Goal: Participate in discussion: Engage in conversation with other users on a specific topic

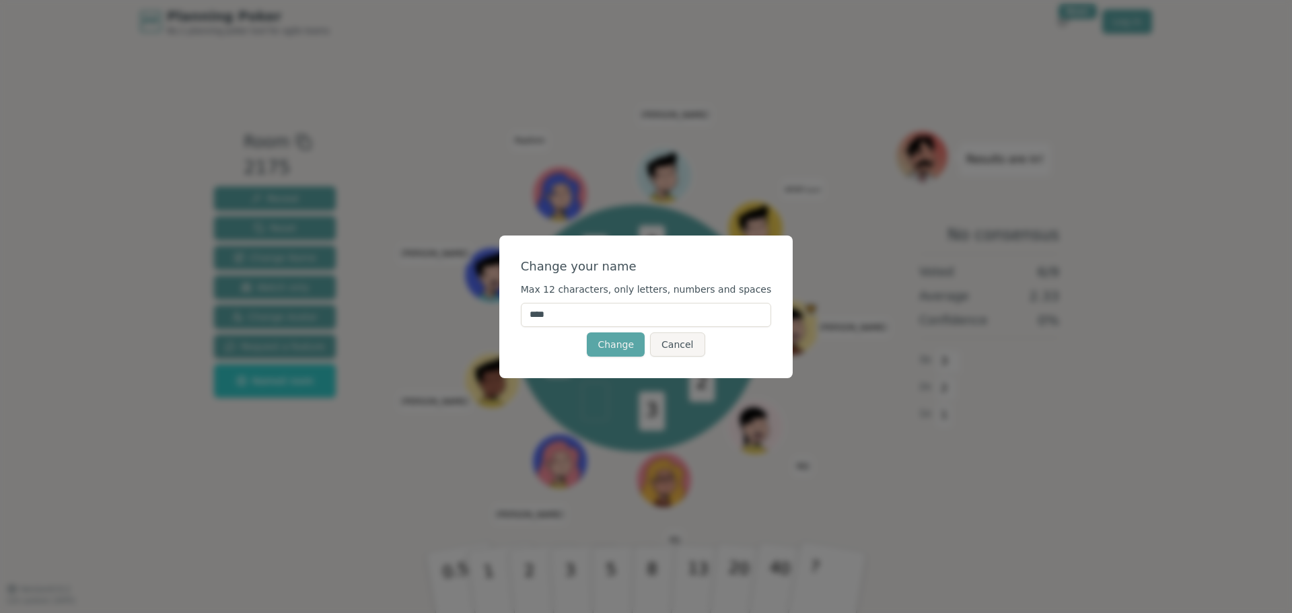
drag, startPoint x: 581, startPoint y: 315, endPoint x: 529, endPoint y: 316, distance: 52.5
click at [529, 316] on div "Change your name Max 12 characters, only letters, numbers and spaces **** Chang…" at bounding box center [646, 306] width 294 height 143
type input "*****"
click at [618, 346] on button "Change" at bounding box center [616, 344] width 58 height 24
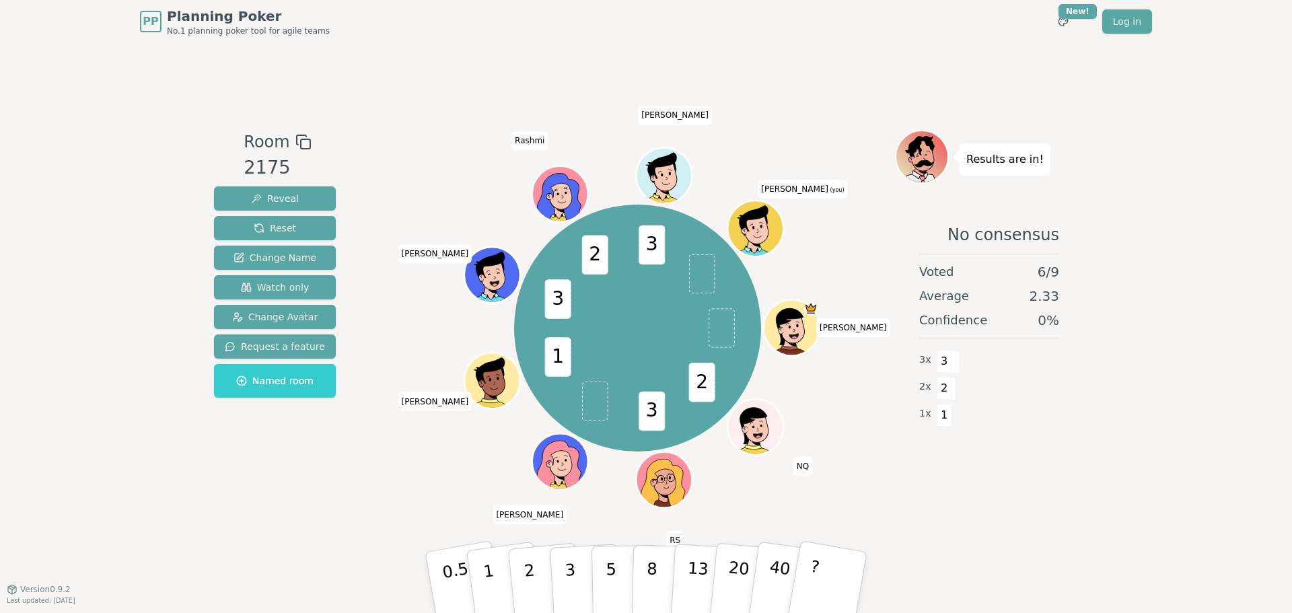
click at [363, 466] on div "Room 2175 Reveal Reset Change Name Watch only Change Avatar Request a feature N…" at bounding box center [646, 316] width 875 height 373
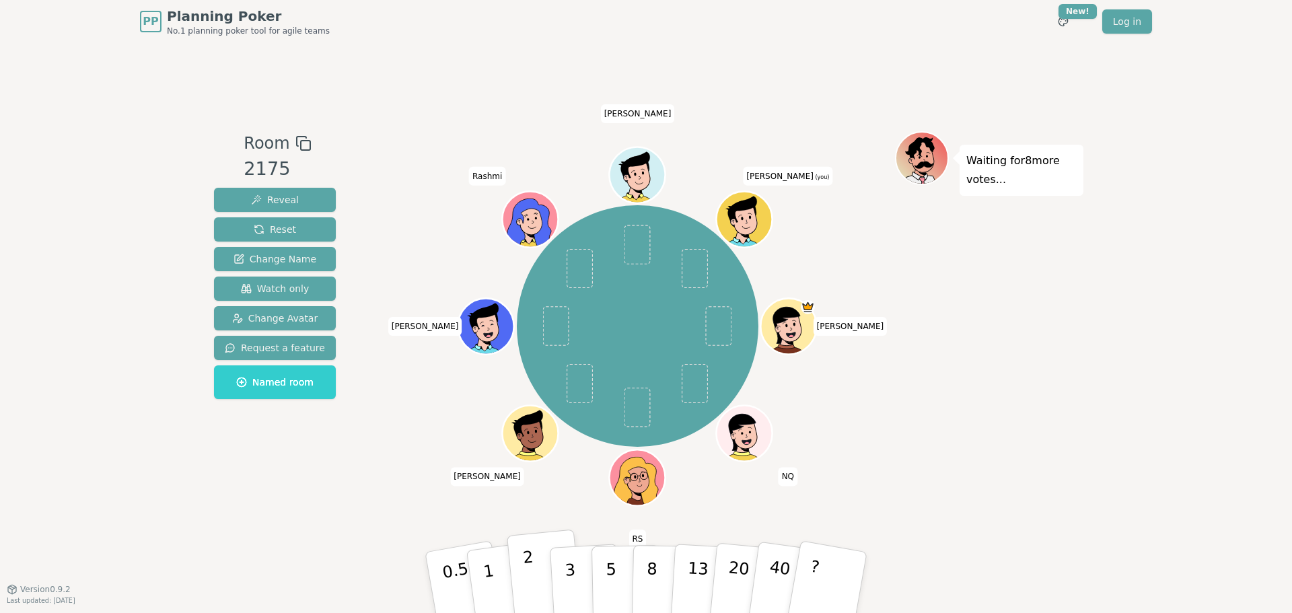
click at [530, 576] on p "2" at bounding box center [530, 584] width 17 height 73
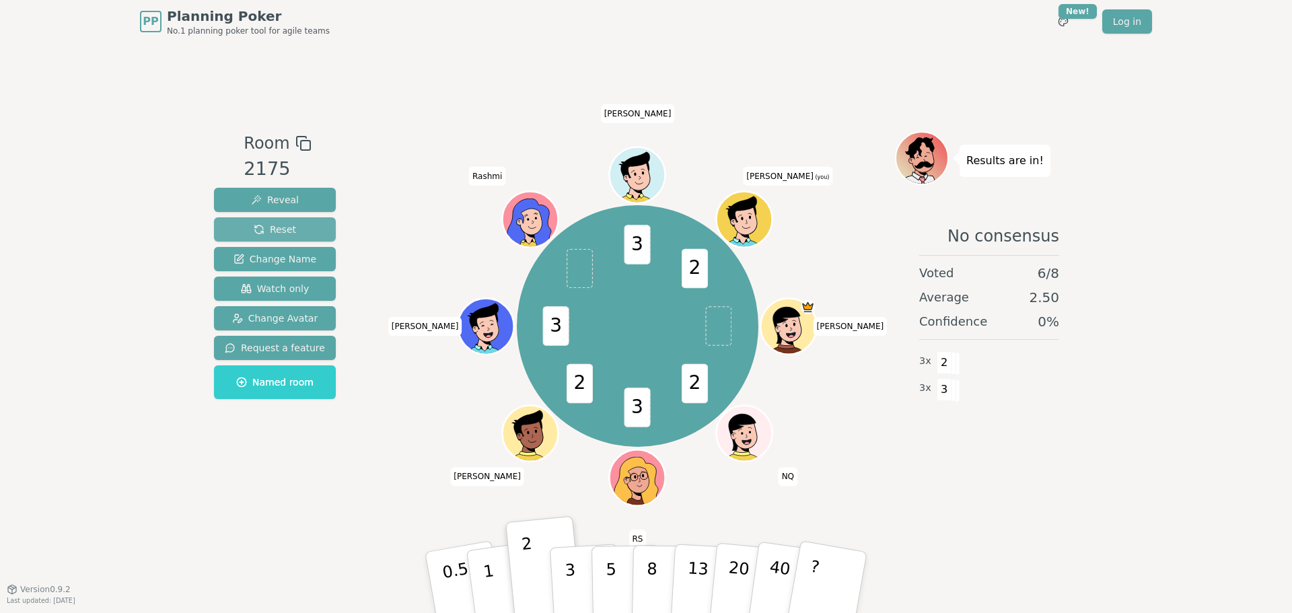
click at [281, 231] on span "Reset" at bounding box center [275, 229] width 42 height 13
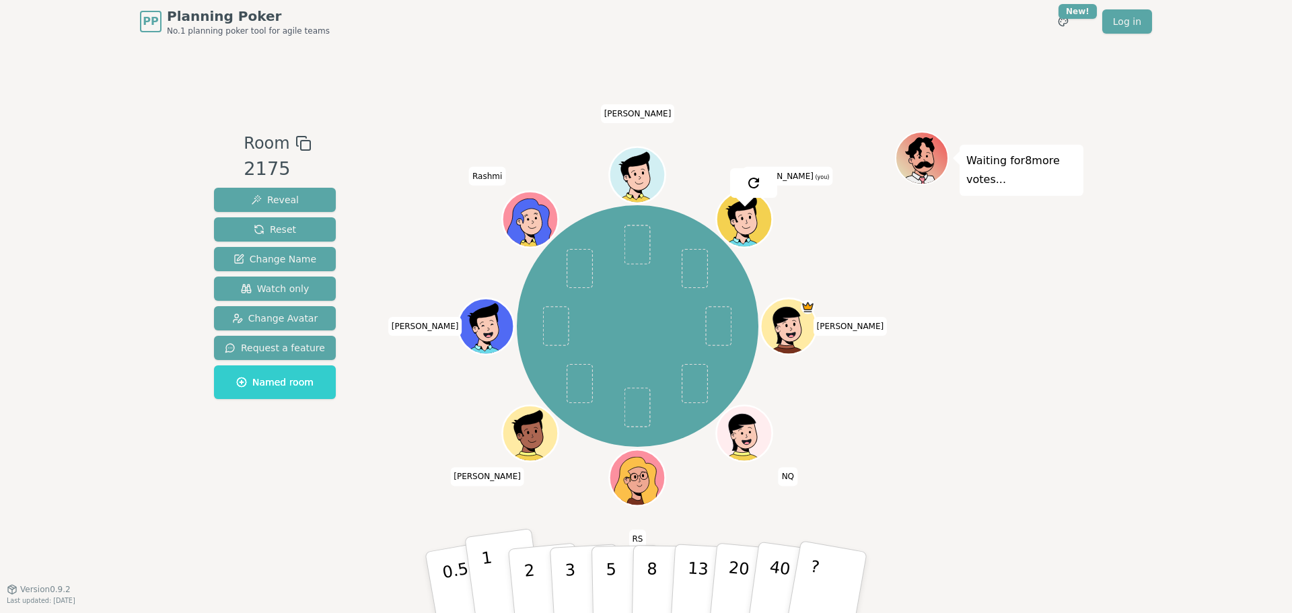
click at [493, 581] on p "1" at bounding box center [490, 584] width 20 height 73
click at [465, 592] on p "0.5" at bounding box center [458, 584] width 38 height 76
click at [453, 551] on p "0.5" at bounding box center [458, 584] width 38 height 76
click at [446, 567] on p "0.5" at bounding box center [458, 584] width 38 height 76
click at [367, 568] on div "Room 2175 Reveal Reset Change Name Watch only Change Avatar Request a feature N…" at bounding box center [646, 316] width 875 height 546
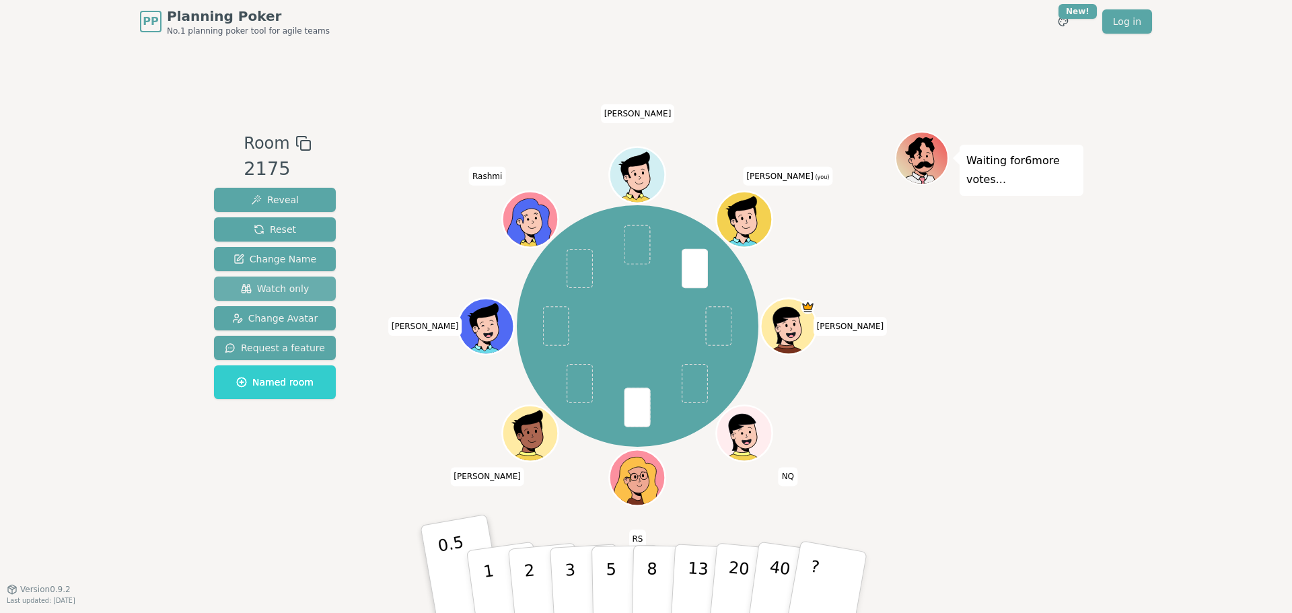
click at [295, 289] on span "Watch only" at bounding box center [275, 288] width 69 height 13
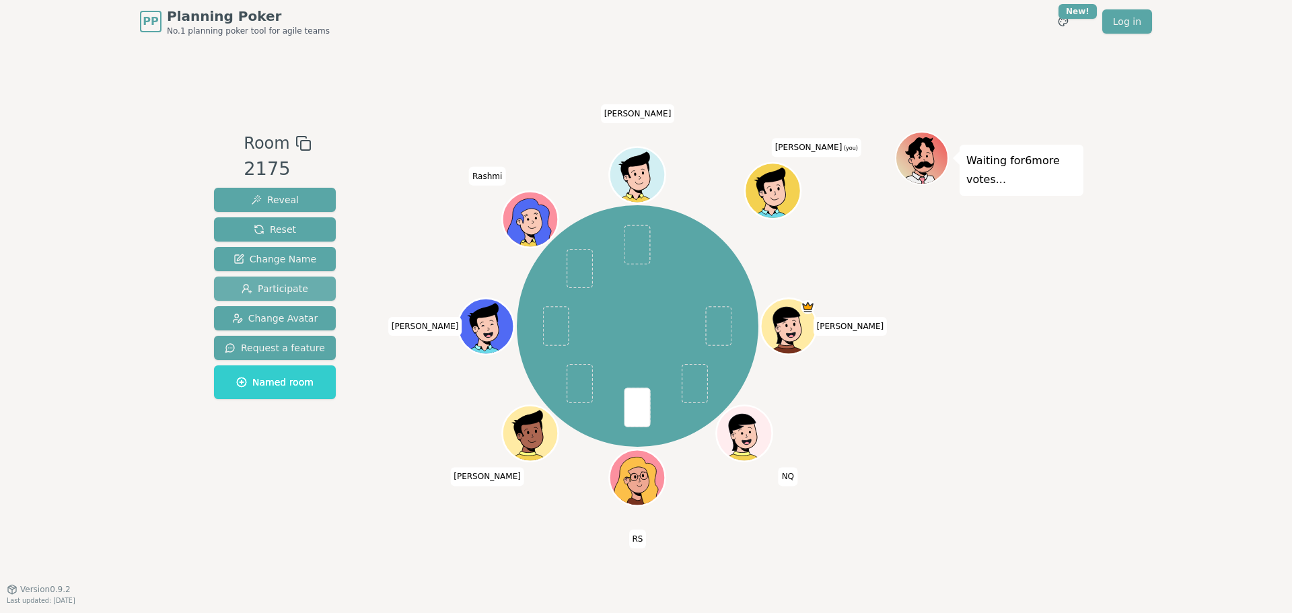
click at [295, 289] on span "Participate" at bounding box center [275, 288] width 67 height 13
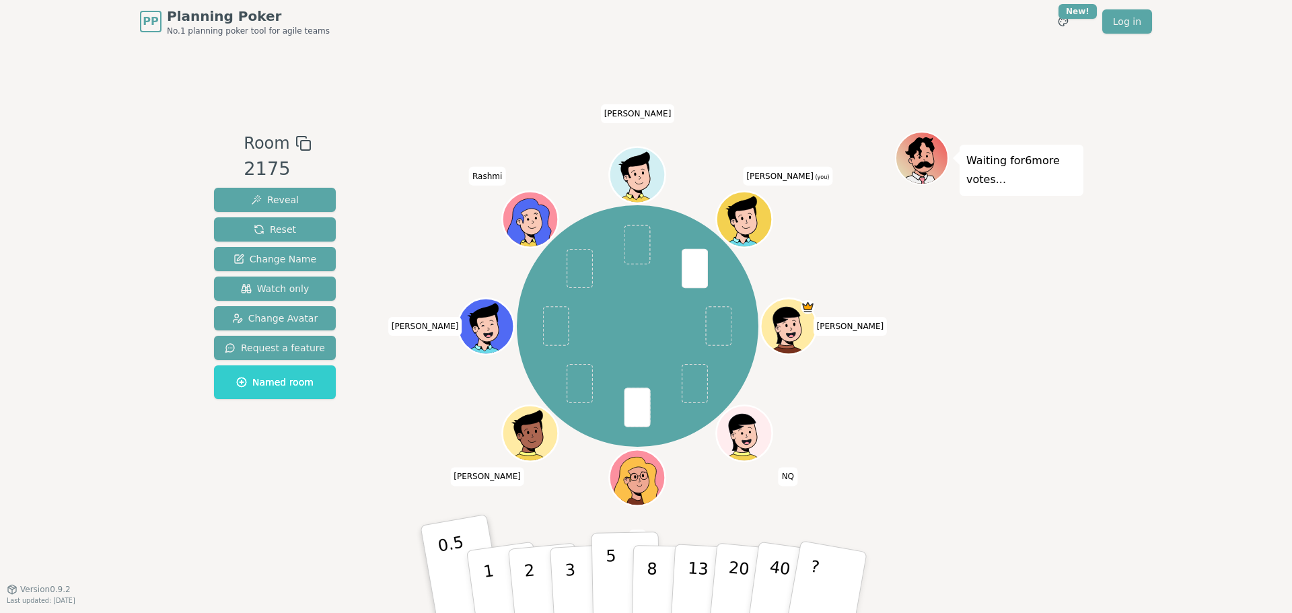
click at [620, 571] on button "5" at bounding box center [625, 583] width 69 height 102
click at [615, 581] on button "5" at bounding box center [625, 583] width 69 height 102
click at [283, 542] on div "Room 2175 Reveal Reset Change Name Watch only Change Avatar Request a feature N…" at bounding box center [646, 316] width 875 height 546
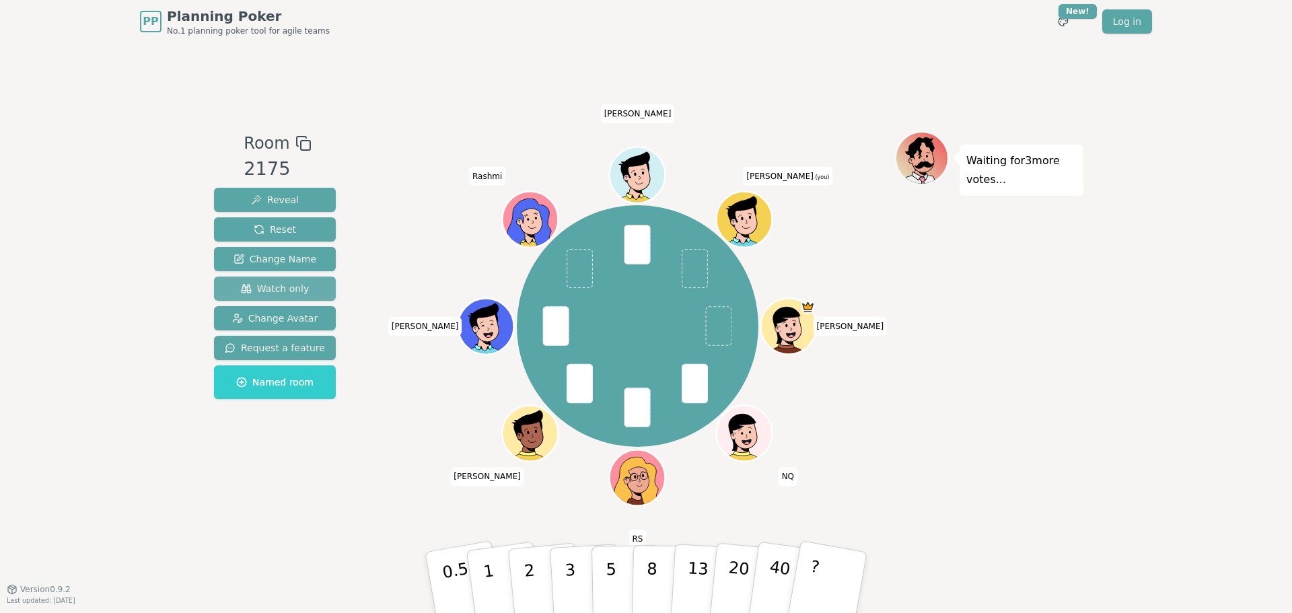
click at [266, 288] on span "Watch only" at bounding box center [275, 288] width 69 height 13
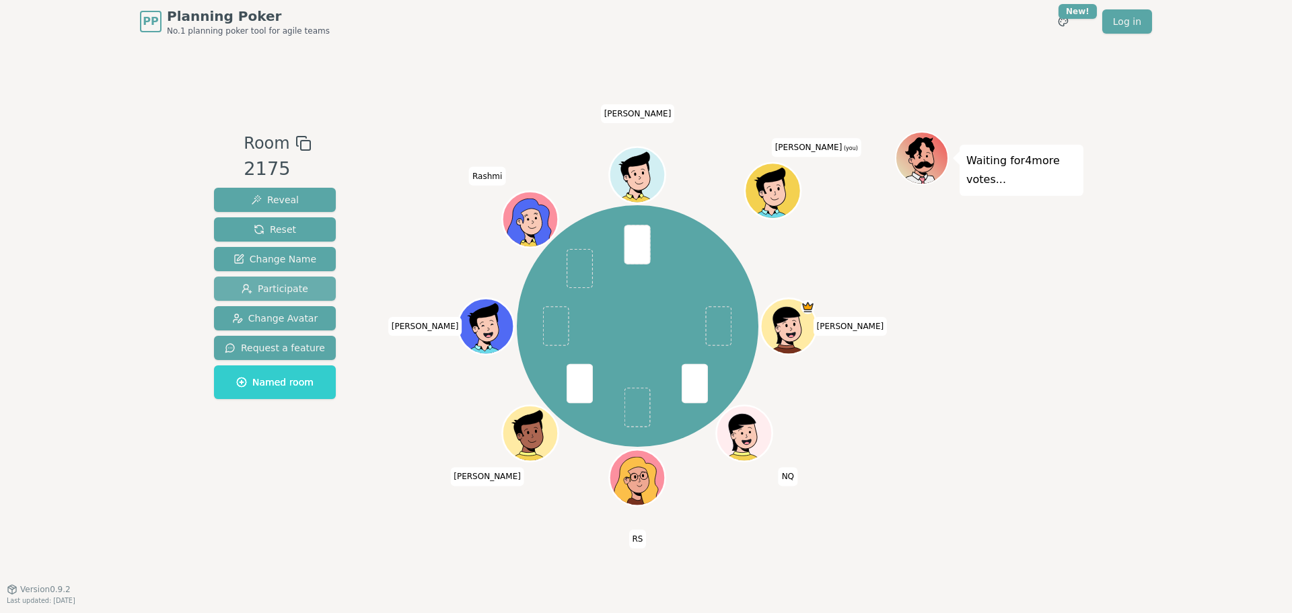
click at [293, 290] on span "Participate" at bounding box center [275, 288] width 67 height 13
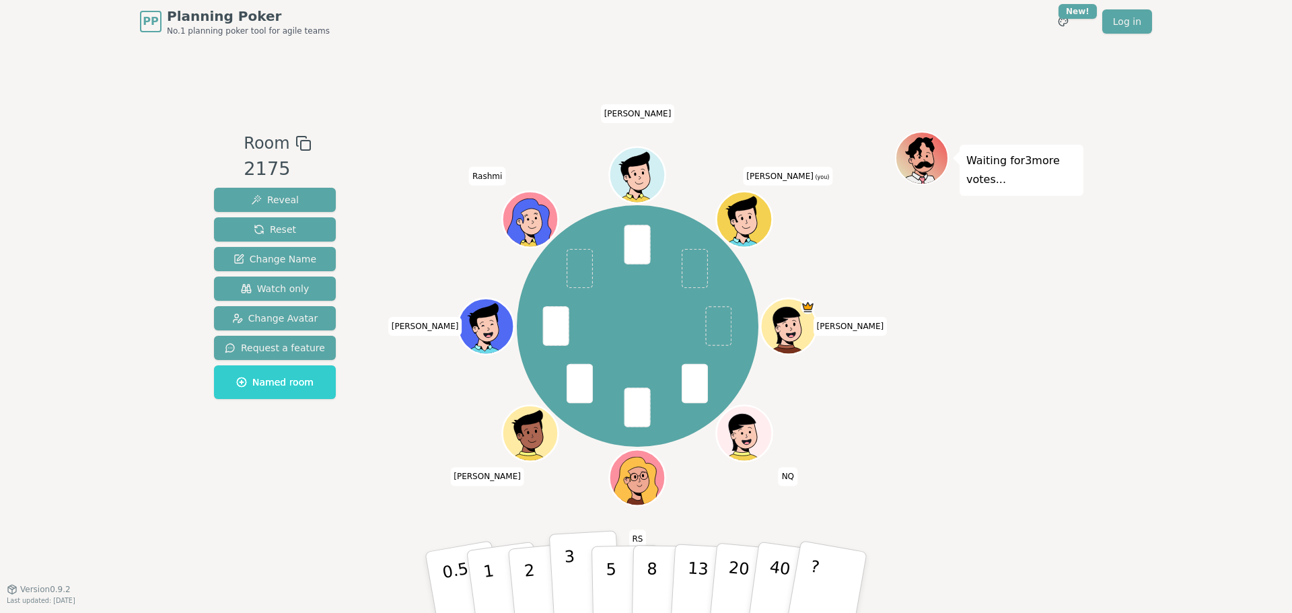
click at [572, 580] on p "3" at bounding box center [571, 583] width 15 height 73
click at [303, 519] on div "Room 2175 Reveal Reset Change Name Watch only Change Avatar Request a feature N…" at bounding box center [646, 316] width 875 height 546
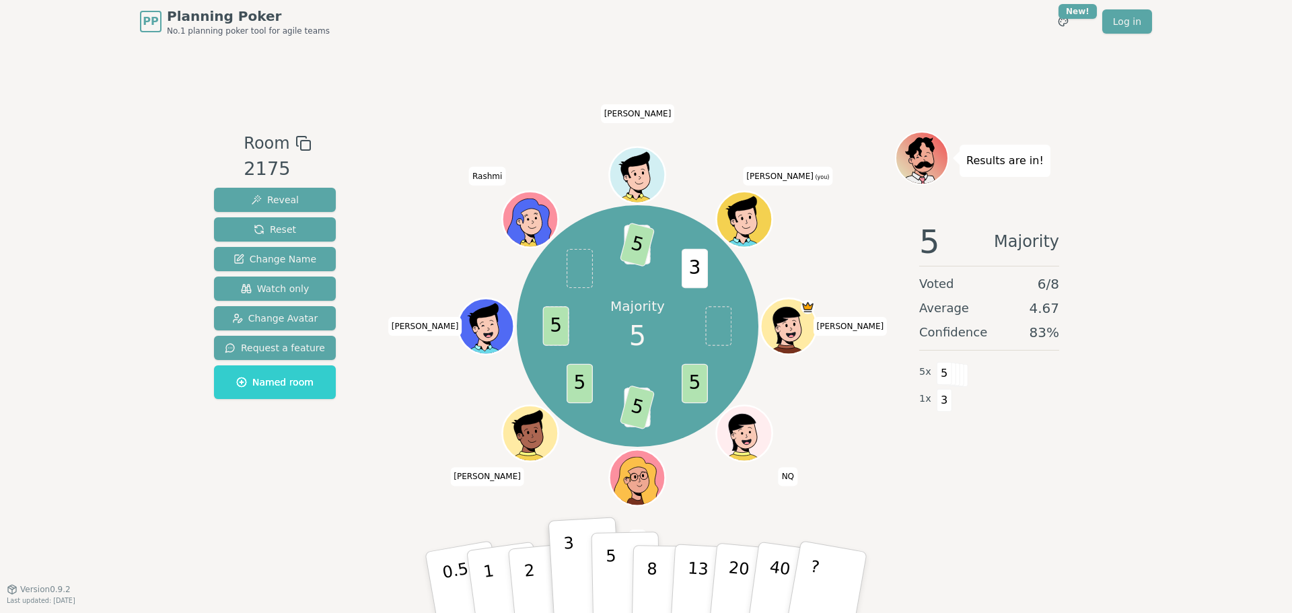
click at [619, 568] on button "5" at bounding box center [625, 583] width 69 height 102
